Goal: Task Accomplishment & Management: Use online tool/utility

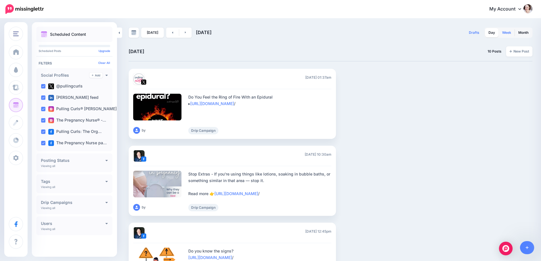
click at [512, 32] on link "Week" at bounding box center [507, 32] width 16 height 9
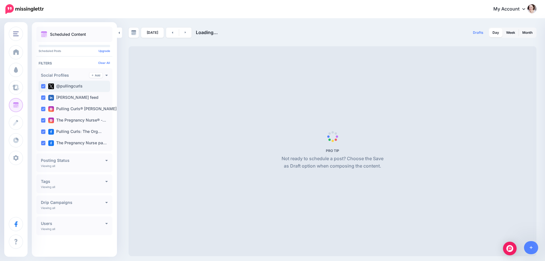
click at [41, 87] on div "@pullingcurls" at bounding box center [75, 86] width 72 height 11
click at [43, 102] on div "[PERSON_NAME] feed" at bounding box center [75, 97] width 72 height 11
click at [42, 112] on div "Pulling Curls® [PERSON_NAME] …" at bounding box center [75, 108] width 72 height 11
click at [42, 122] on ins at bounding box center [43, 120] width 5 height 5
click at [43, 132] on ins at bounding box center [43, 131] width 5 height 5
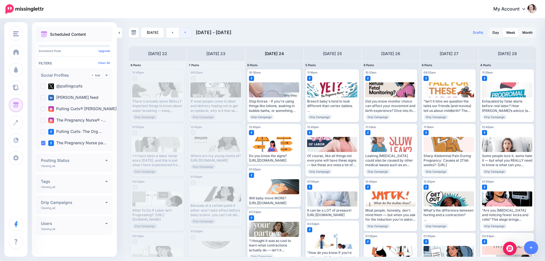
click at [189, 34] on link at bounding box center [185, 33] width 13 height 10
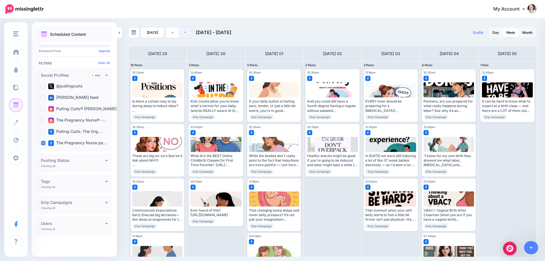
click at [189, 34] on link at bounding box center [185, 33] width 13 height 10
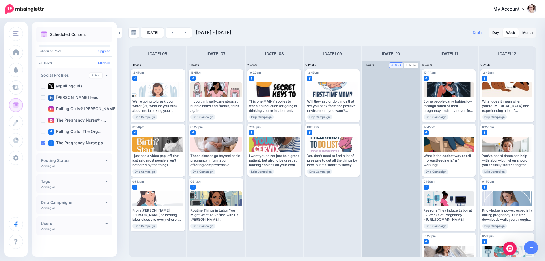
click at [397, 65] on span "Post" at bounding box center [396, 65] width 10 height 3
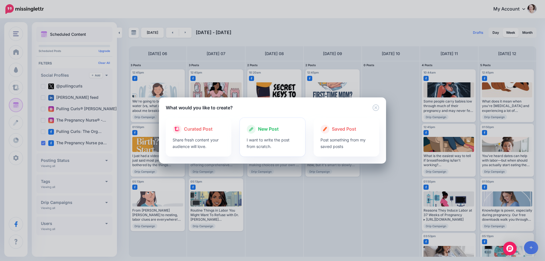
click at [281, 135] on div at bounding box center [273, 135] width 52 height 3
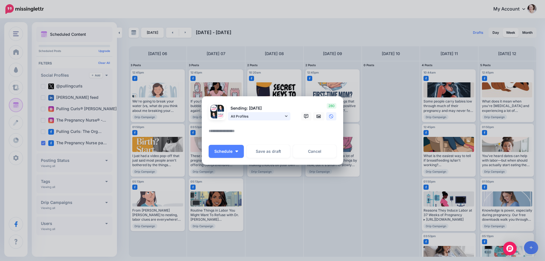
click at [277, 117] on span "All Profiles" at bounding box center [257, 116] width 53 height 6
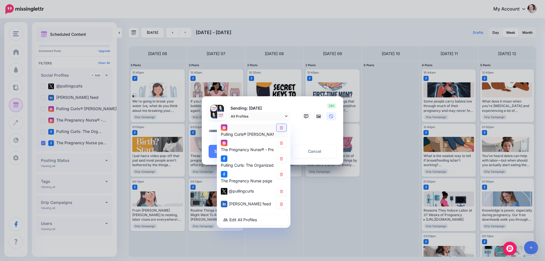
click at [281, 130] on link at bounding box center [282, 128] width 10 height 8
click at [280, 143] on icon at bounding box center [281, 142] width 4 height 3
click at [280, 156] on link at bounding box center [282, 159] width 10 height 8
click at [281, 190] on icon at bounding box center [281, 191] width 4 height 3
click at [280, 205] on icon at bounding box center [281, 203] width 3 height 3
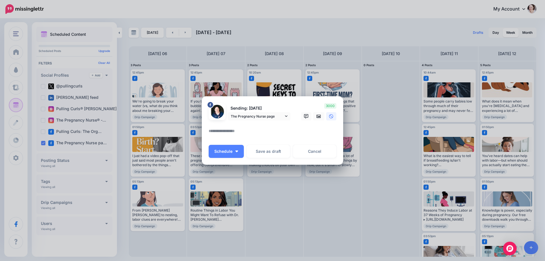
click at [240, 133] on textarea at bounding box center [274, 132] width 131 height 11
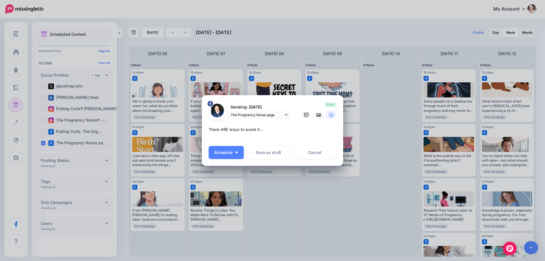
paste textarea "**********"
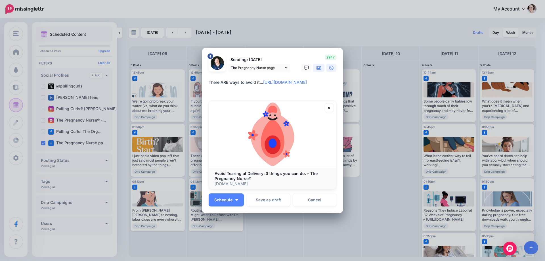
type textarea "**********"
click at [317, 70] on icon at bounding box center [319, 68] width 5 height 5
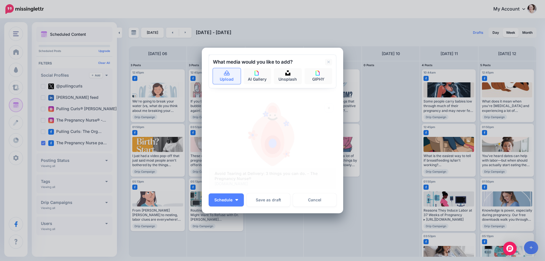
click at [233, 77] on link "Upload" at bounding box center [227, 76] width 28 height 16
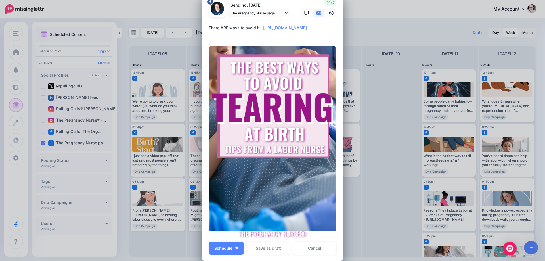
scroll to position [28, 0]
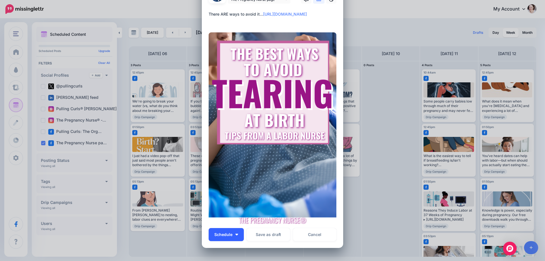
click at [237, 235] on button "Schedule" at bounding box center [226, 234] width 35 height 13
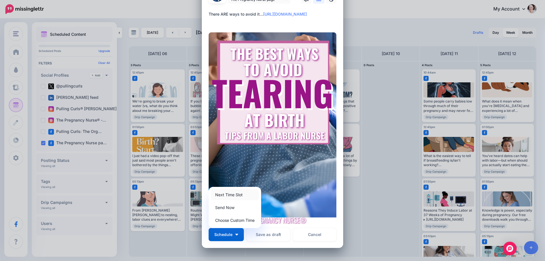
click at [233, 197] on link "Next Time Slot" at bounding box center [235, 194] width 48 height 11
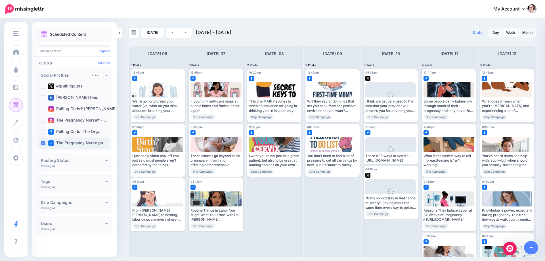
click at [42, 143] on ins at bounding box center [43, 143] width 5 height 5
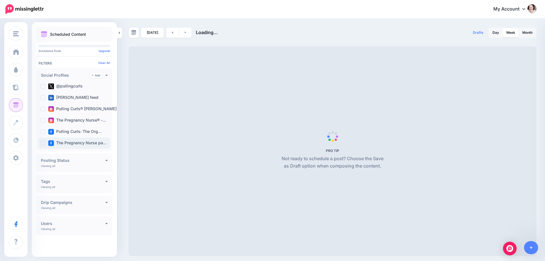
click at [43, 143] on ins at bounding box center [43, 143] width 5 height 5
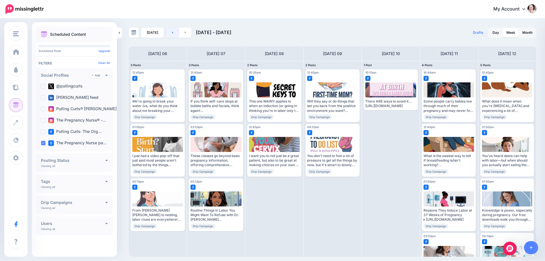
click at [170, 34] on link at bounding box center [172, 33] width 13 height 10
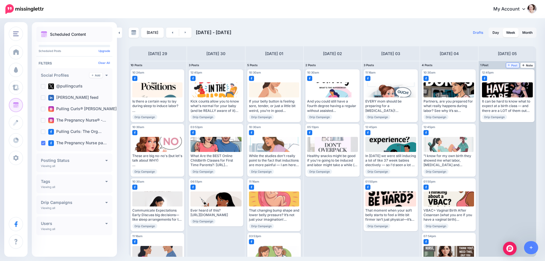
click at [513, 65] on span "Post" at bounding box center [513, 65] width 10 height 3
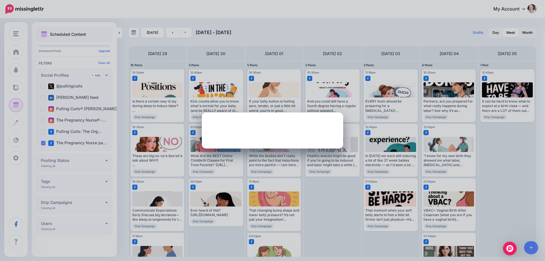
scroll to position [0, 0]
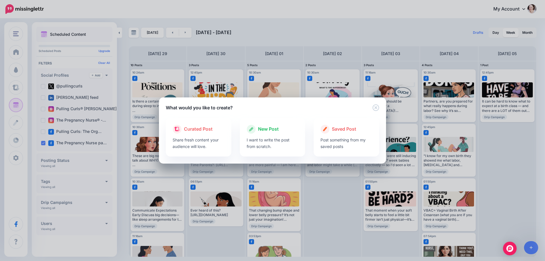
click at [258, 133] on div "New Post" at bounding box center [273, 129] width 52 height 9
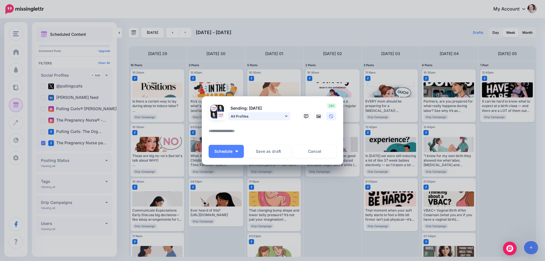
click at [269, 115] on span "All Profiles" at bounding box center [257, 116] width 53 height 6
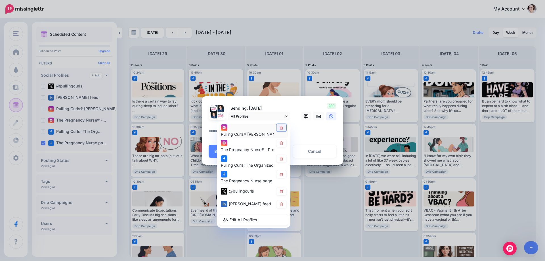
click at [283, 126] on icon at bounding box center [281, 127] width 4 height 3
click at [281, 141] on icon at bounding box center [281, 142] width 4 height 3
click at [281, 160] on icon at bounding box center [281, 158] width 4 height 3
click at [282, 192] on icon at bounding box center [281, 191] width 3 height 3
click at [280, 202] on icon at bounding box center [281, 203] width 4 height 3
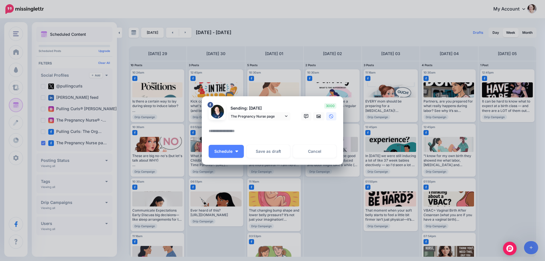
click at [234, 137] on textarea at bounding box center [274, 132] width 131 height 11
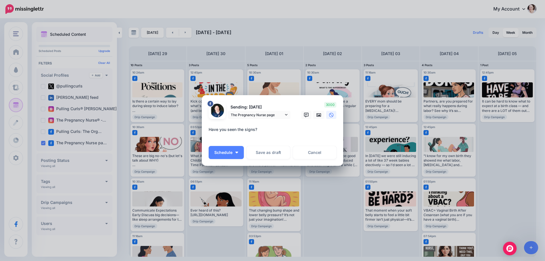
paste textarea "**********"
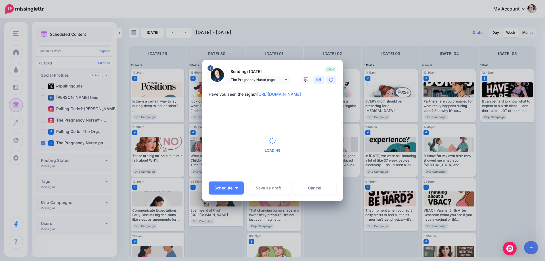
type textarea "**********"
click at [317, 77] on link at bounding box center [318, 80] width 11 height 8
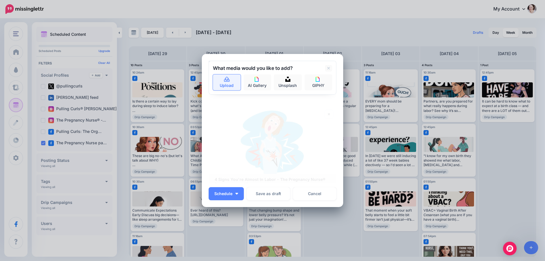
click at [230, 80] on link "Upload" at bounding box center [227, 82] width 28 height 16
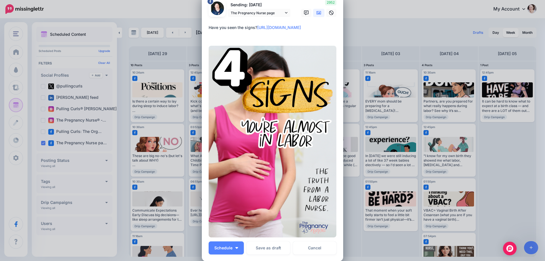
scroll to position [28, 0]
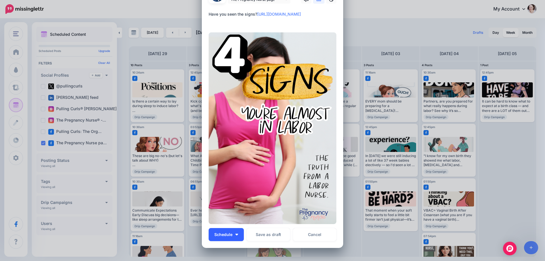
click at [235, 235] on img "button" at bounding box center [236, 235] width 3 height 2
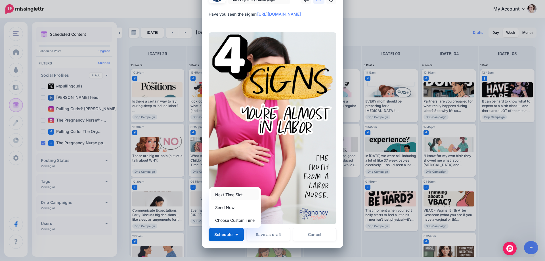
click at [225, 193] on link "Next Time Slot" at bounding box center [235, 194] width 48 height 11
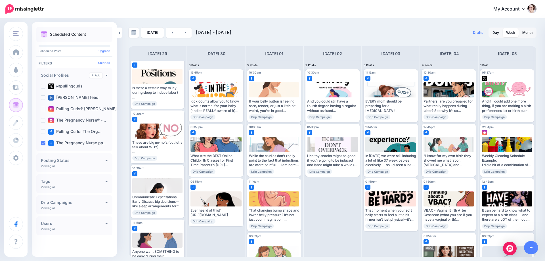
scroll to position [0, 0]
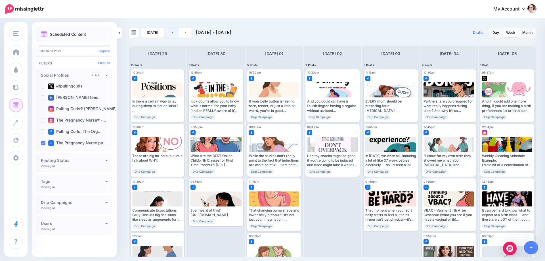
click at [171, 35] on link at bounding box center [172, 33] width 13 height 10
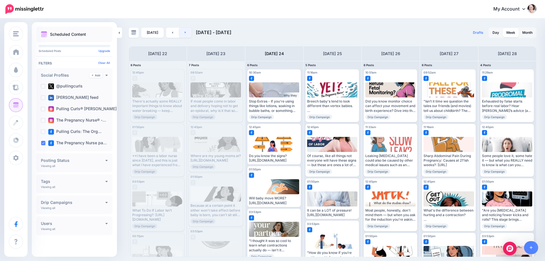
click at [185, 35] on link at bounding box center [185, 33] width 13 height 10
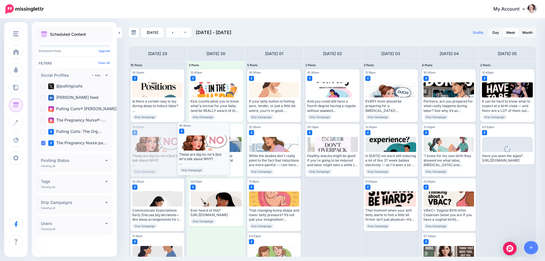
drag, startPoint x: 160, startPoint y: 143, endPoint x: 206, endPoint y: 141, distance: 46.6
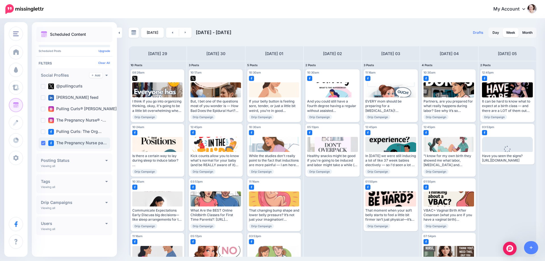
click at [44, 144] on ins at bounding box center [43, 143] width 5 height 5
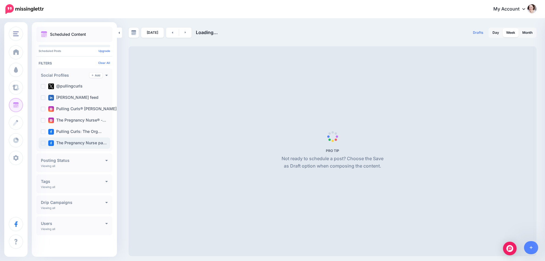
click at [44, 144] on ins at bounding box center [43, 143] width 5 height 5
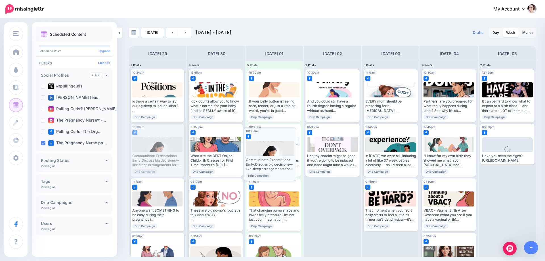
drag, startPoint x: 146, startPoint y: 142, endPoint x: 259, endPoint y: 145, distance: 113.3
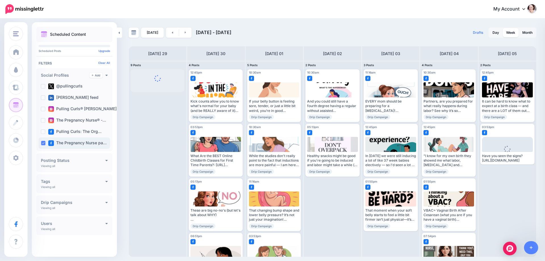
click at [43, 143] on ins at bounding box center [43, 143] width 5 height 5
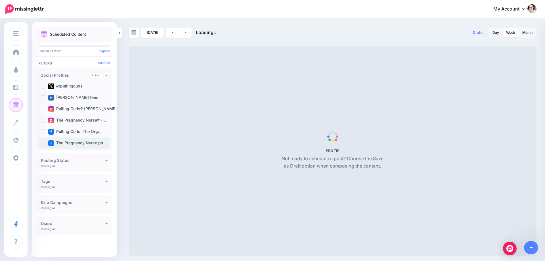
click at [43, 143] on ins at bounding box center [43, 143] width 5 height 5
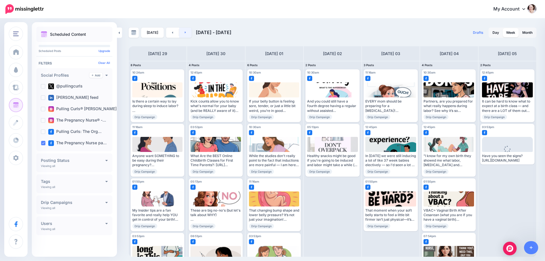
click at [185, 34] on link at bounding box center [185, 33] width 13 height 10
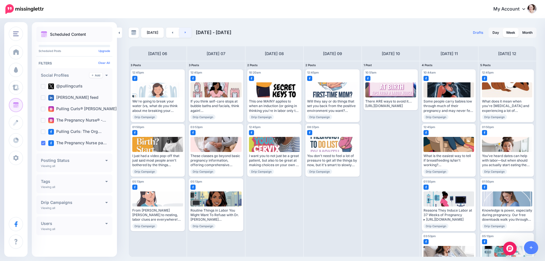
click at [185, 34] on link at bounding box center [185, 33] width 13 height 10
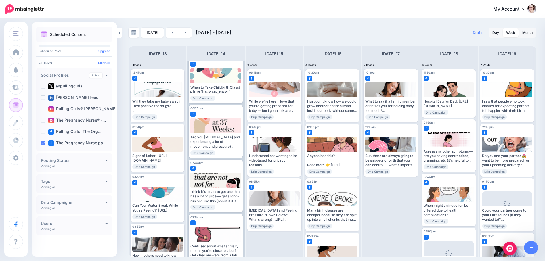
scroll to position [196, 0]
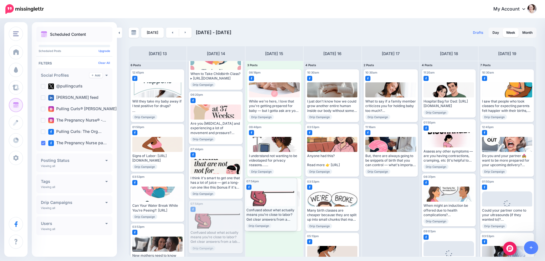
drag, startPoint x: 214, startPoint y: 238, endPoint x: 269, endPoint y: 215, distance: 59.8
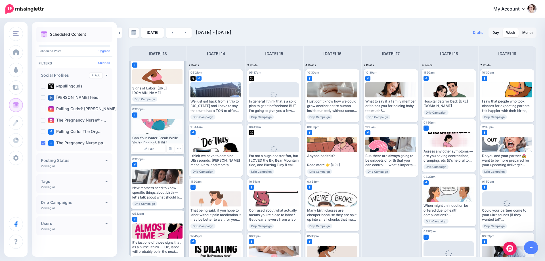
scroll to position [85, 0]
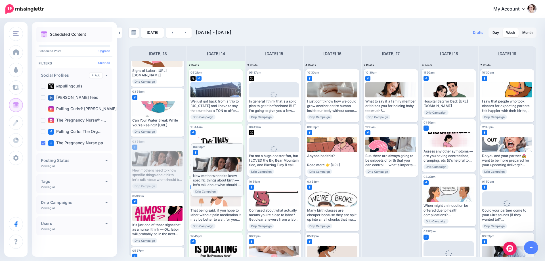
drag, startPoint x: 147, startPoint y: 162, endPoint x: 208, endPoint y: 158, distance: 60.6
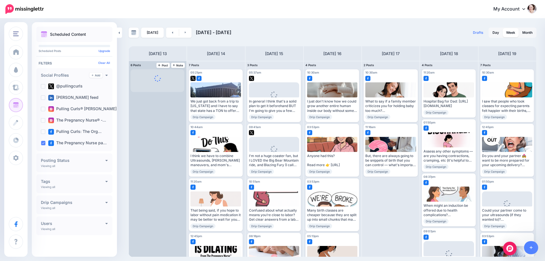
scroll to position [0, 0]
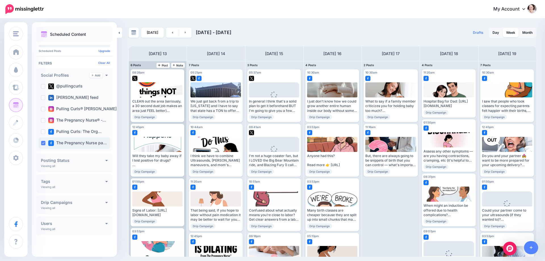
click at [43, 145] on ins at bounding box center [43, 143] width 5 height 5
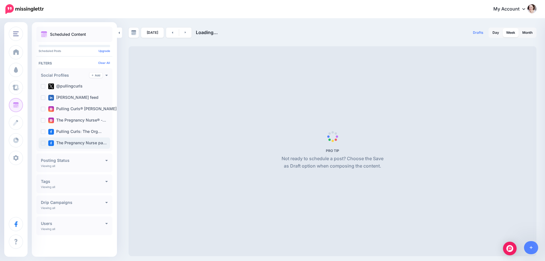
click at [43, 145] on ins at bounding box center [43, 143] width 5 height 5
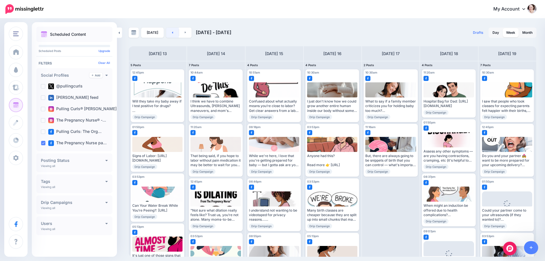
click at [170, 31] on link at bounding box center [172, 33] width 13 height 10
